Goal: Task Accomplishment & Management: Understand process/instructions

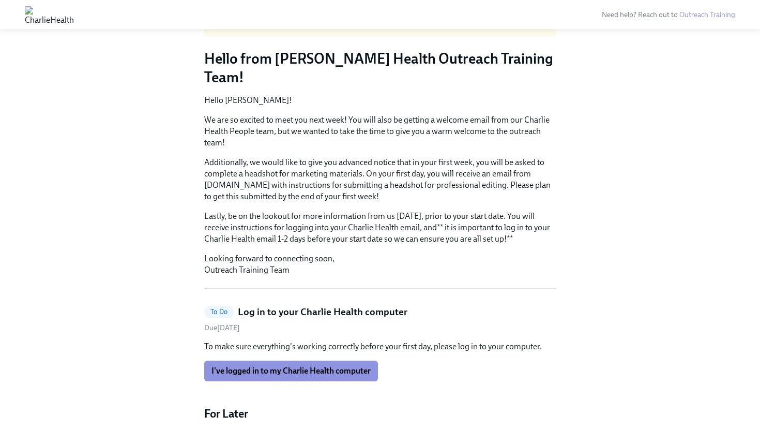
scroll to position [115, 0]
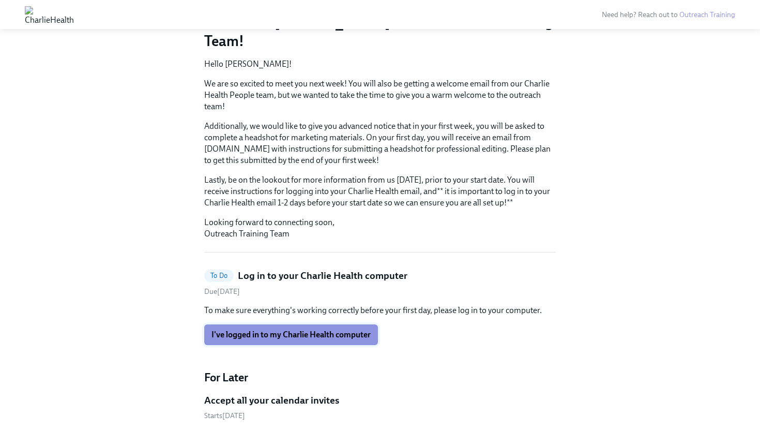
click at [277, 330] on span "I've logged in to my Charlie Health computer" at bounding box center [291, 335] width 159 height 10
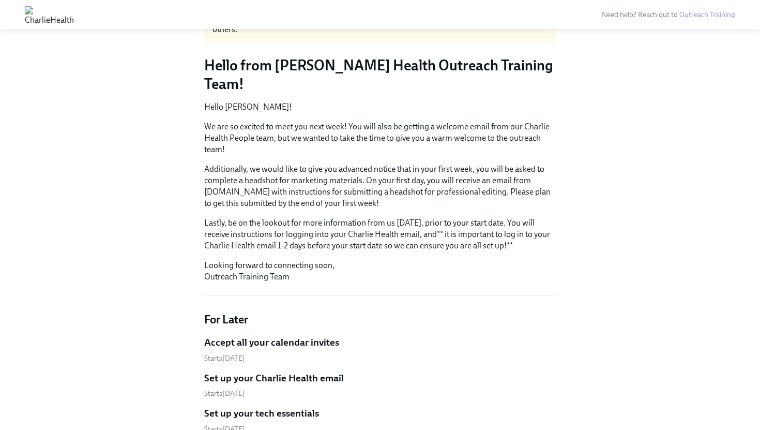
scroll to position [72, 0]
click at [279, 336] on h5 "Accept all your calendar invites" at bounding box center [271, 342] width 135 height 13
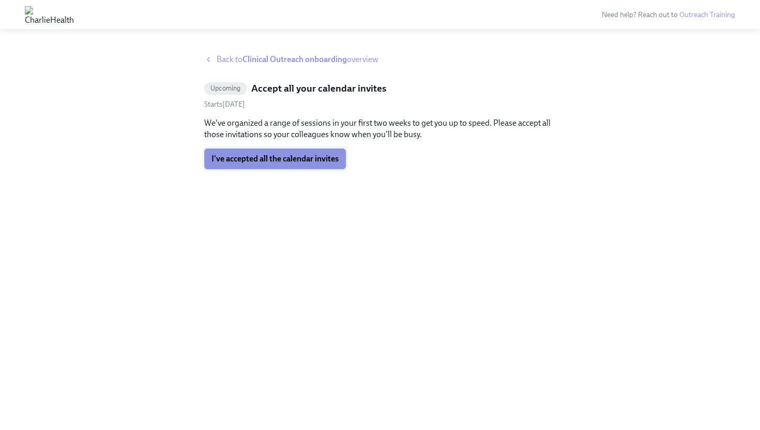
click at [244, 164] on button "I've accepted all the calendar invites" at bounding box center [275, 158] width 142 height 21
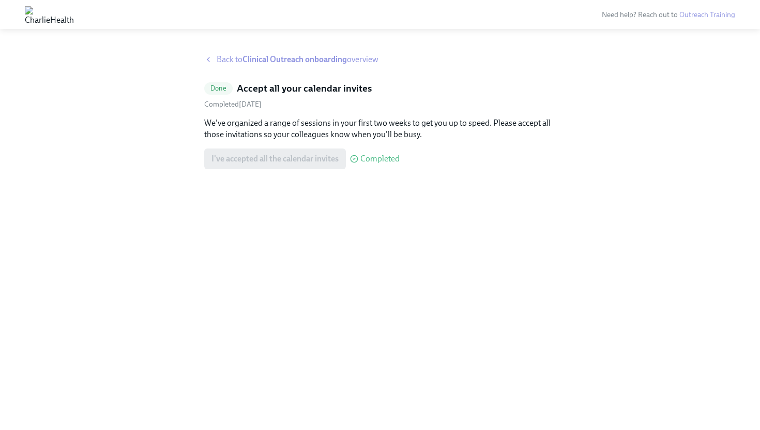
click at [215, 62] on div "Back to Clinical Outreach onboarding overview" at bounding box center [380, 59] width 352 height 11
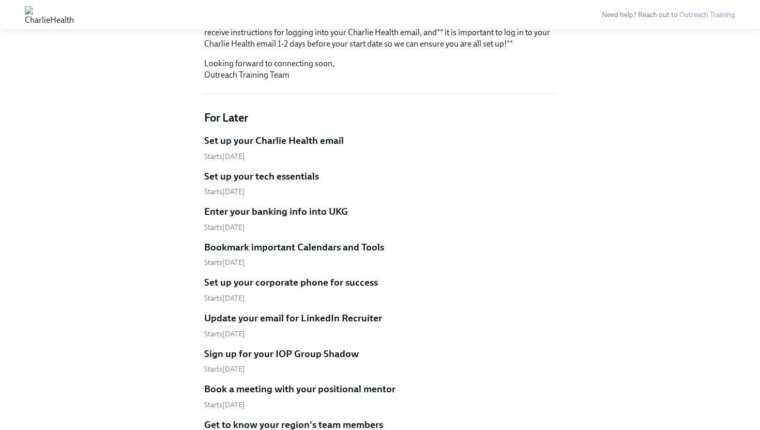
scroll to position [144, 0]
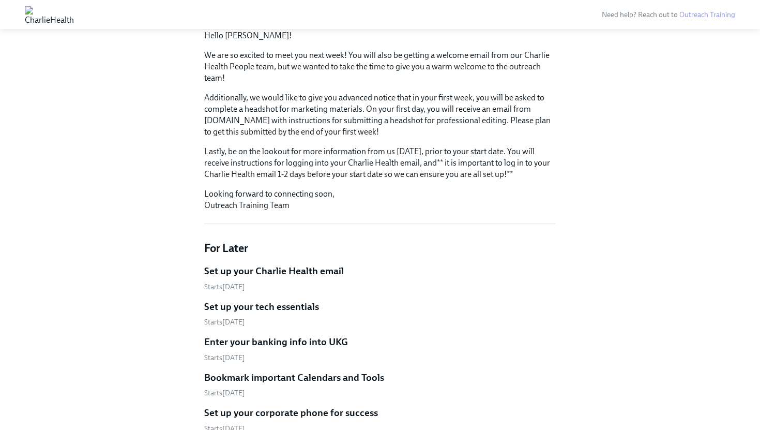
click at [261, 264] on h5 "Set up your Charlie Health email" at bounding box center [274, 270] width 140 height 13
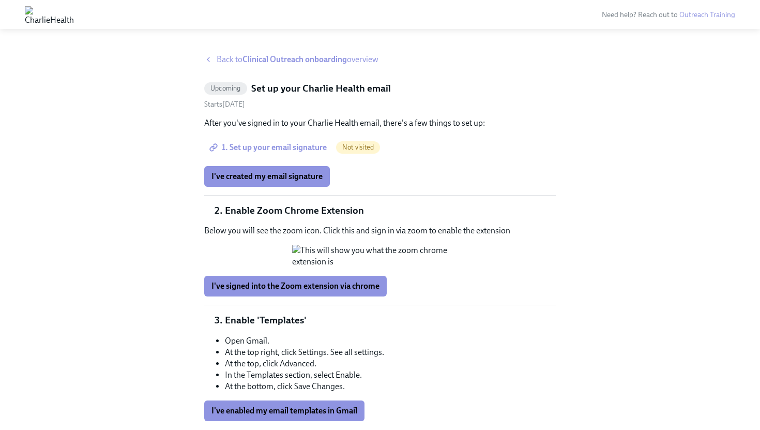
click at [265, 143] on span "1. Set up your email signature" at bounding box center [269, 147] width 115 height 10
click at [277, 210] on li "Enable Zoom Chrome Extension" at bounding box center [390, 210] width 331 height 13
click at [220, 62] on span "Back to Clinical Outreach onboarding overview" at bounding box center [298, 59] width 162 height 11
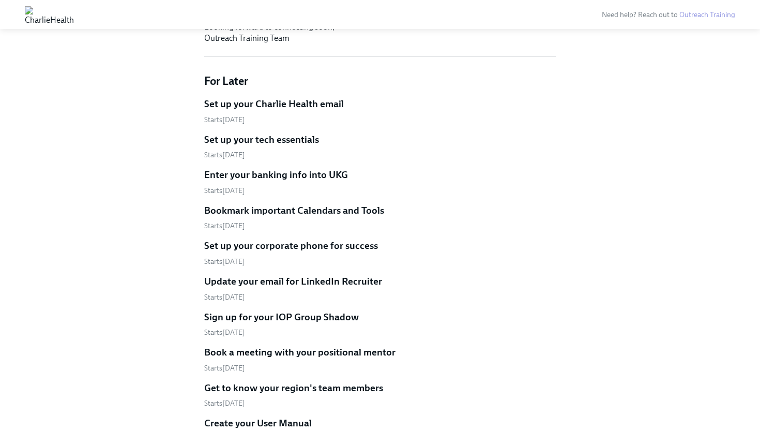
scroll to position [312, 0]
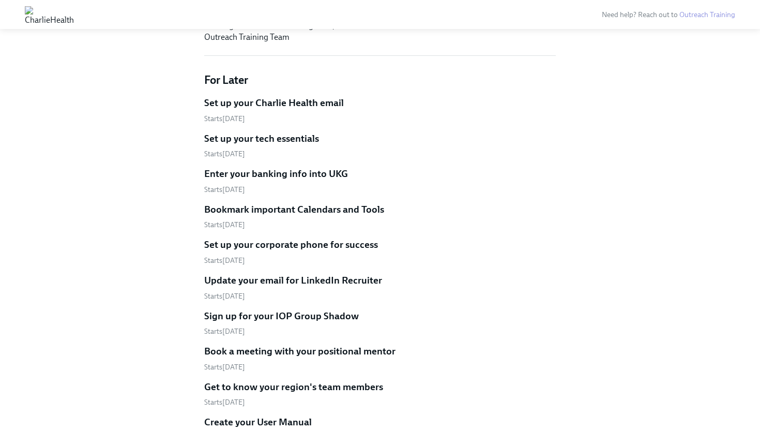
click at [283, 167] on h5 "Enter your banking info into UKG" at bounding box center [276, 173] width 144 height 13
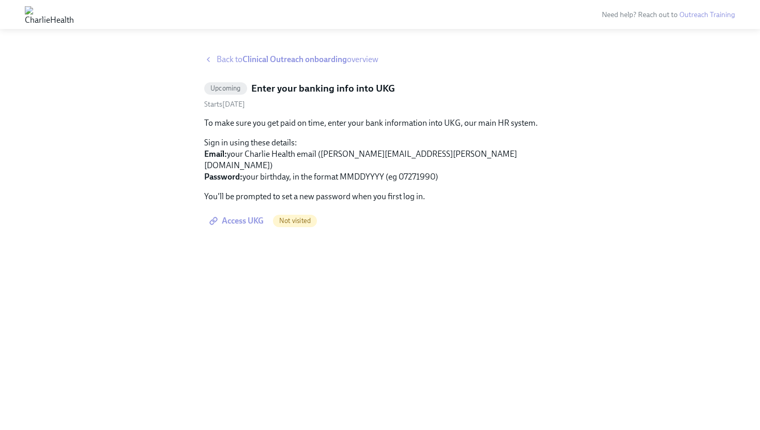
click at [210, 61] on icon at bounding box center [208, 59] width 8 height 8
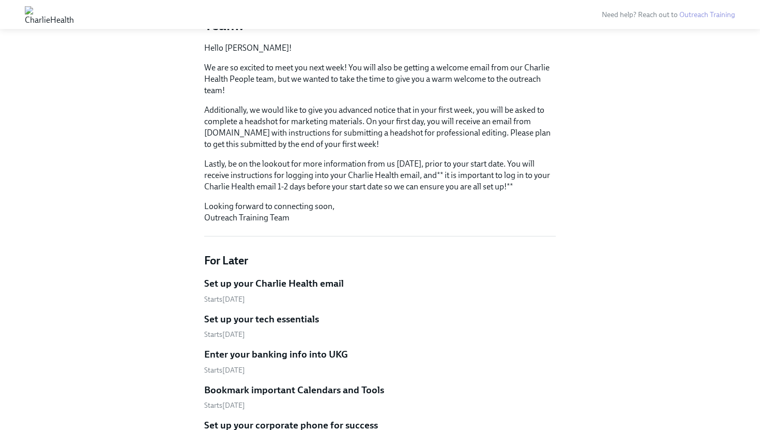
scroll to position [272, 0]
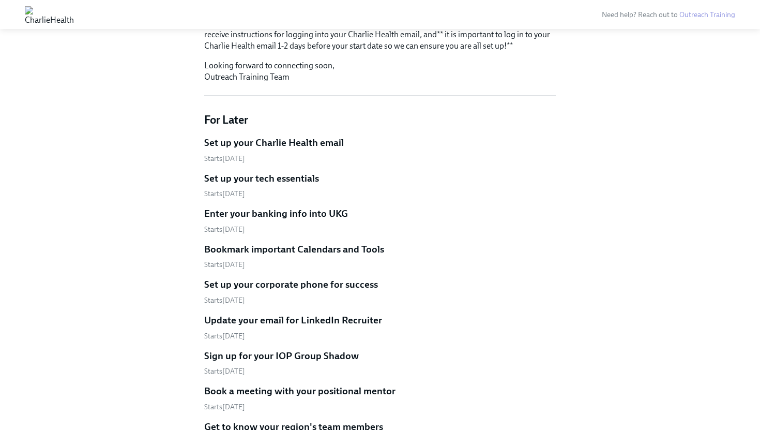
click at [274, 207] on h5 "Enter your banking info into UKG" at bounding box center [276, 213] width 144 height 13
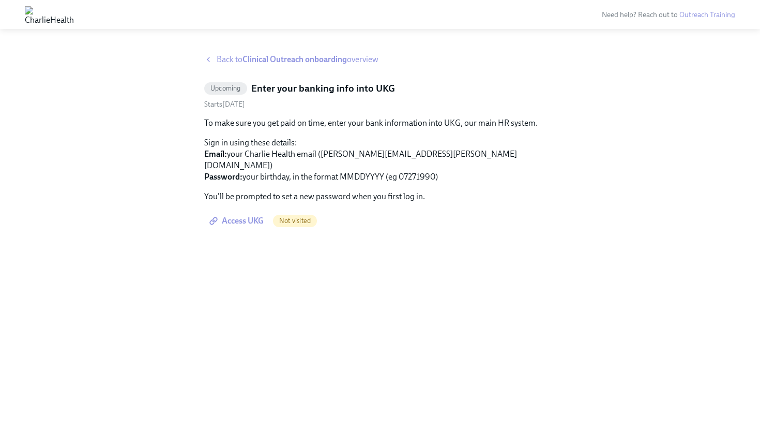
click at [296, 217] on span "Not visited" at bounding box center [295, 221] width 44 height 8
click at [237, 216] on span "Access UKG" at bounding box center [238, 221] width 52 height 10
click at [237, 95] on div "Upcoming Enter your banking info into UKG Starts [DATE] To make sure you get pa…" at bounding box center [380, 157] width 352 height 150
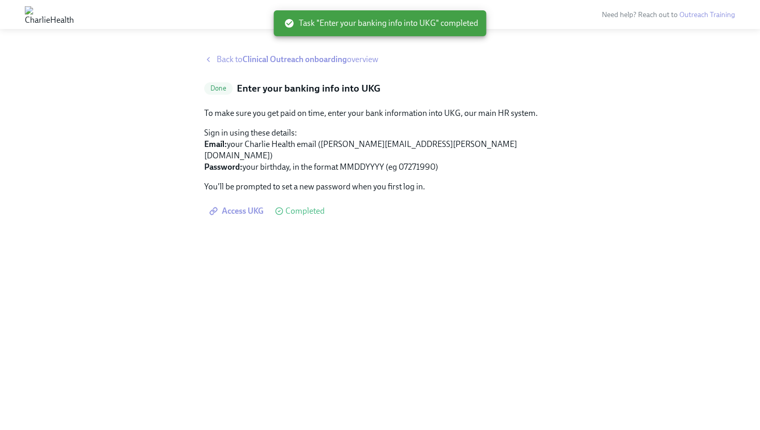
click at [233, 59] on span "Back to Clinical Outreach onboarding overview" at bounding box center [298, 59] width 162 height 11
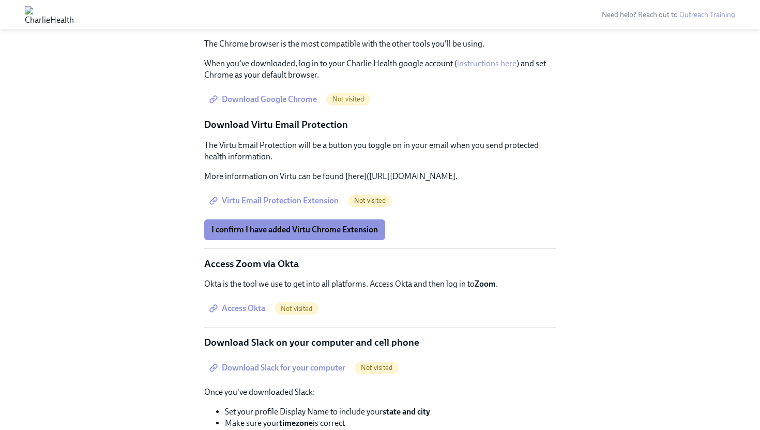
scroll to position [767, 0]
click at [271, 104] on span "Download Google Chrome" at bounding box center [265, 99] width 106 height 10
click at [298, 205] on span "Virtu Email Protection Extension" at bounding box center [275, 200] width 127 height 10
click at [252, 234] on span "I confirm I have added Virtu Chrome Extension" at bounding box center [295, 229] width 167 height 10
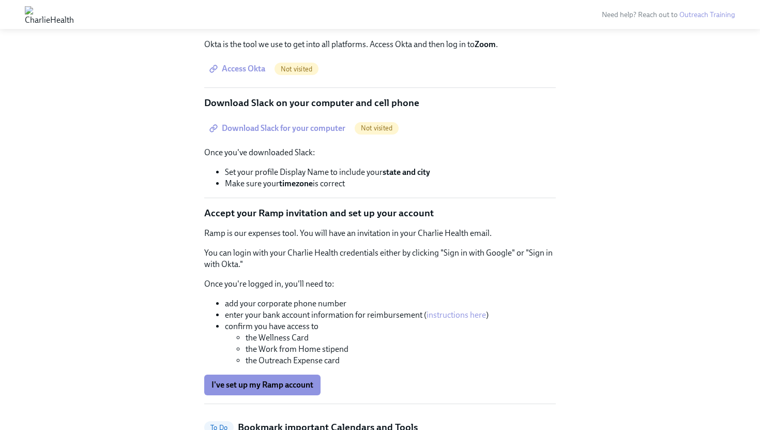
scroll to position [1008, 0]
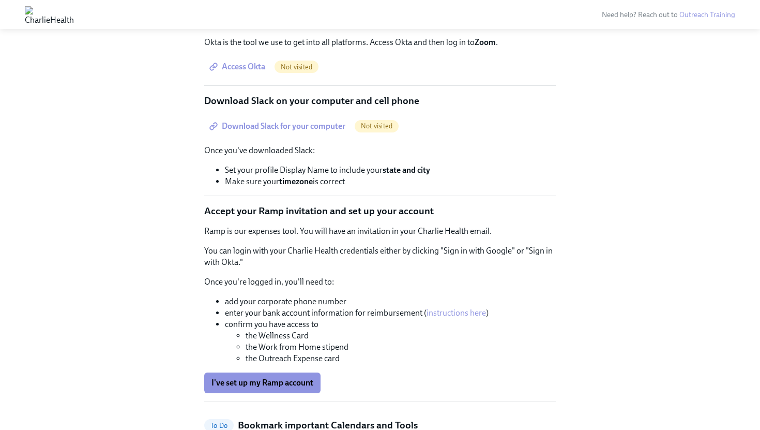
click at [254, 72] on span "Access Okta" at bounding box center [239, 67] width 54 height 10
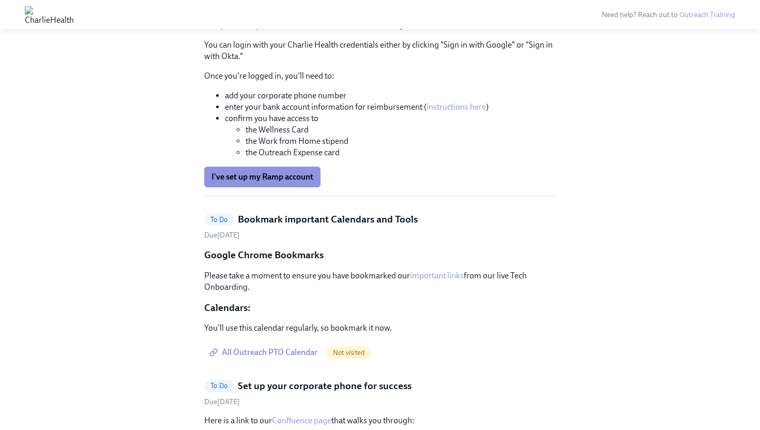
scroll to position [1217, 0]
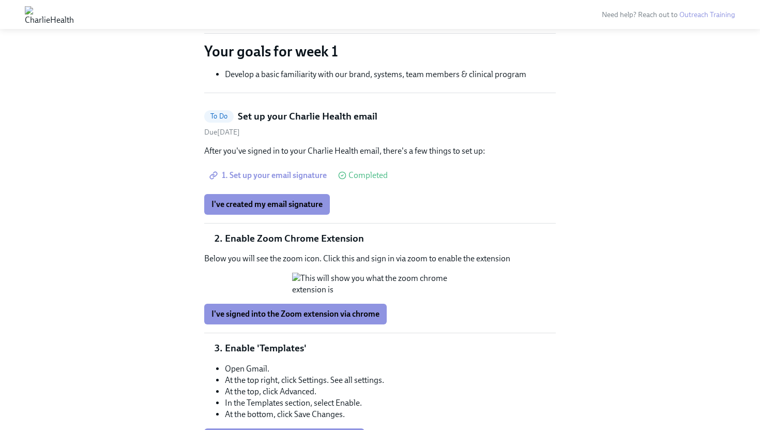
scroll to position [525, 0]
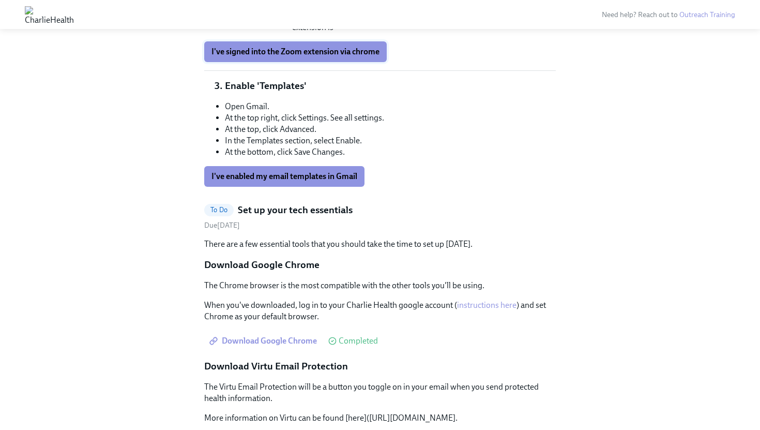
click at [291, 57] on span "I've signed into the Zoom extension via chrome" at bounding box center [296, 52] width 168 height 10
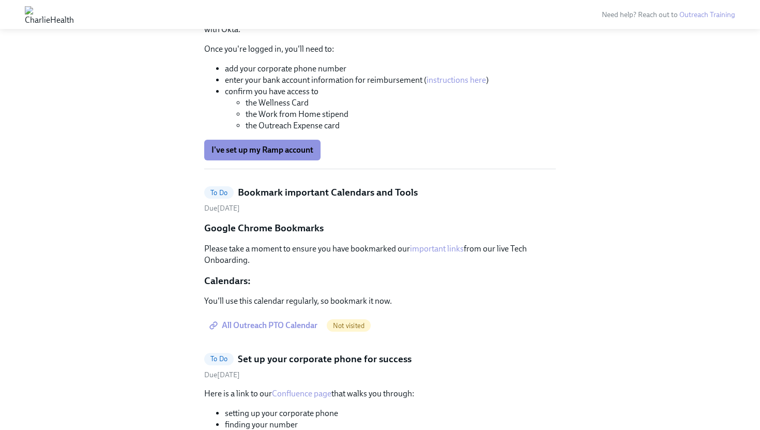
scroll to position [1253, 0]
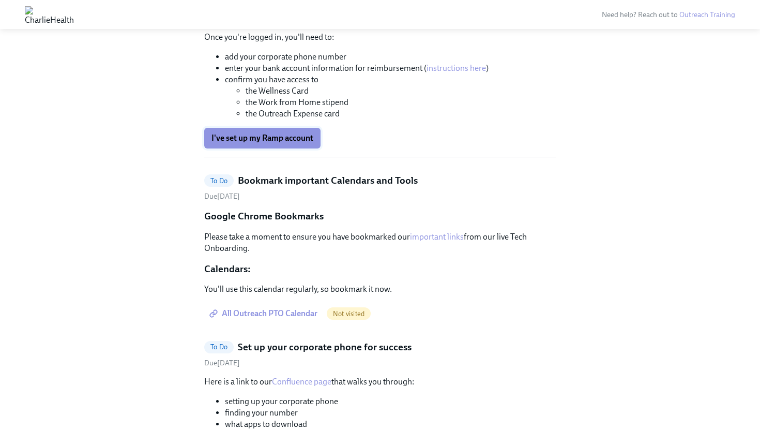
click at [240, 143] on span "I've set up my Ramp account" at bounding box center [263, 138] width 102 height 10
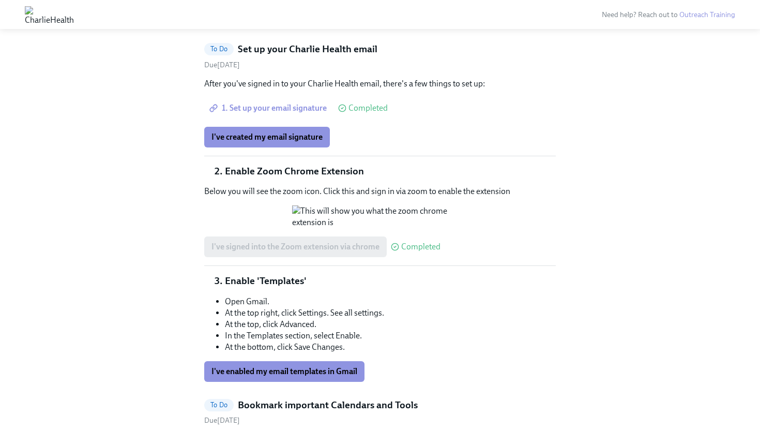
scroll to position [338, 0]
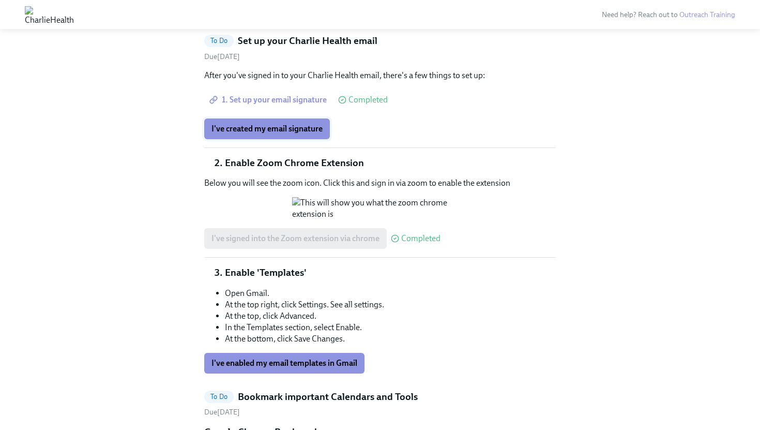
click at [249, 132] on span "I've created my email signature" at bounding box center [267, 129] width 111 height 10
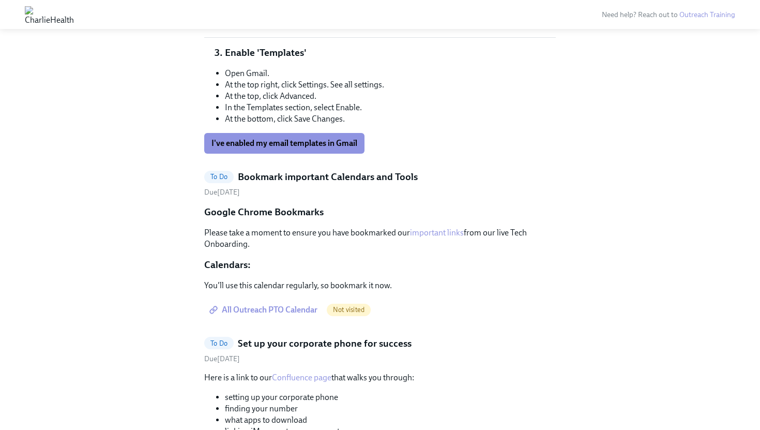
scroll to position [562, 0]
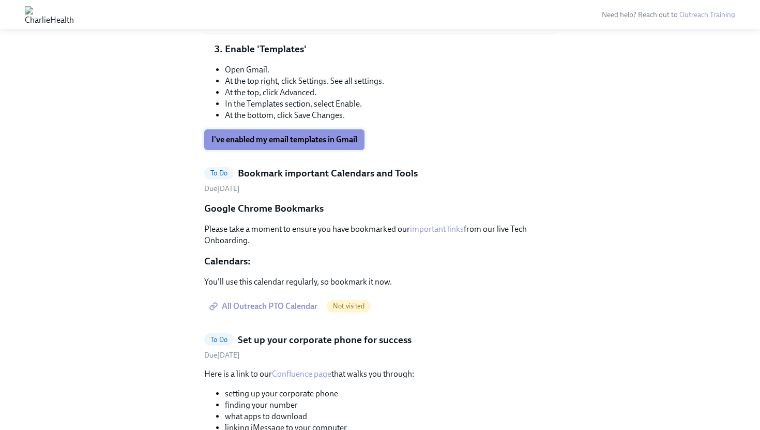
click at [246, 145] on span "I've enabled my email templates in Gmail" at bounding box center [285, 140] width 146 height 10
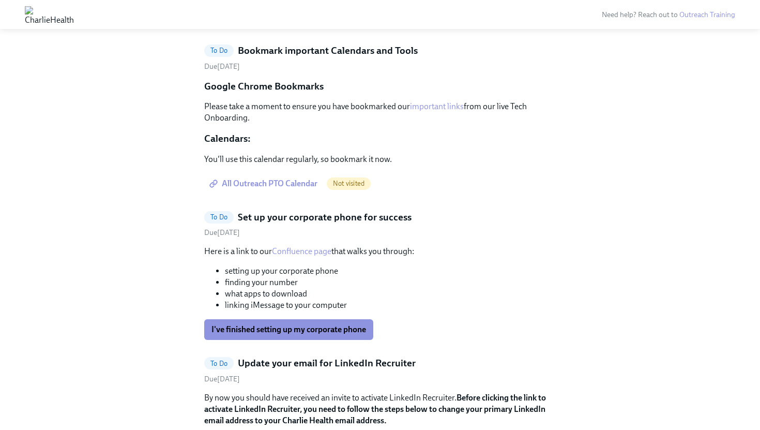
scroll to position [350, 0]
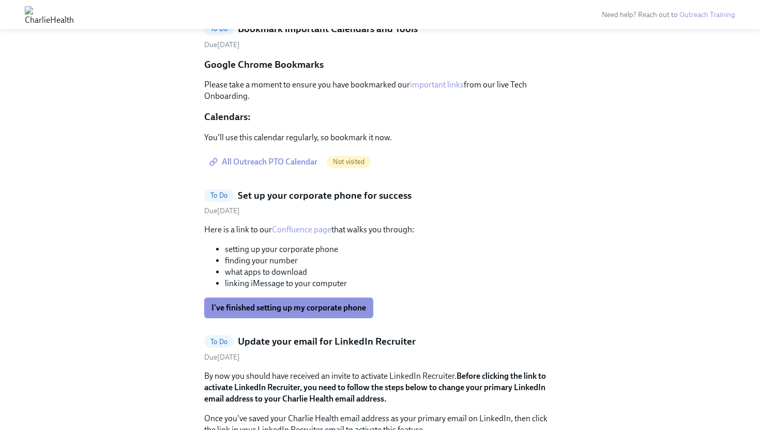
click at [279, 160] on span "All Outreach PTO Calendar" at bounding box center [265, 162] width 106 height 10
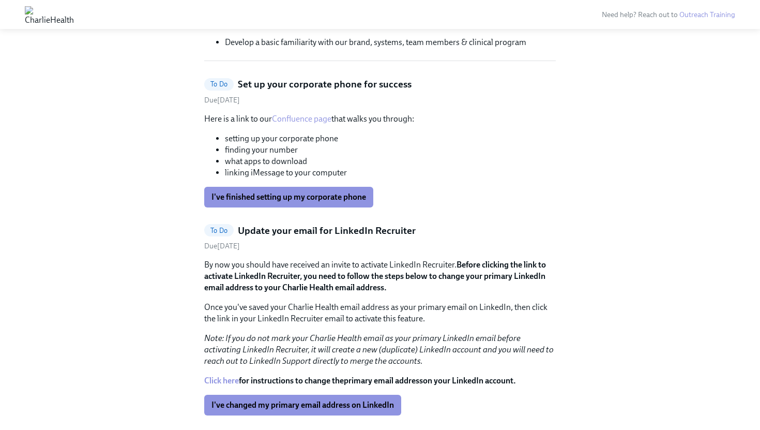
scroll to position [297, 0]
